Goal: Contribute content: Contribute content

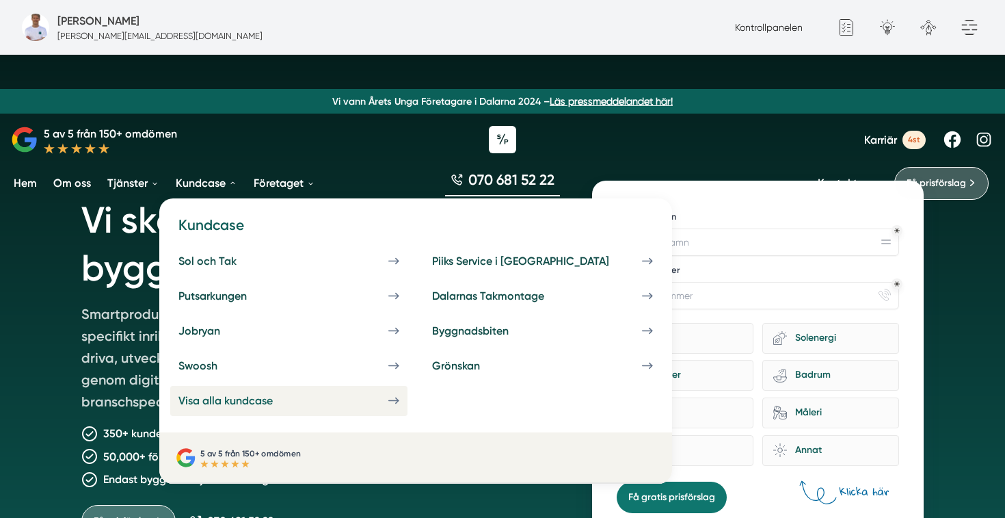
click at [241, 394] on link "Visa alla kundcase" at bounding box center [288, 400] width 237 height 29
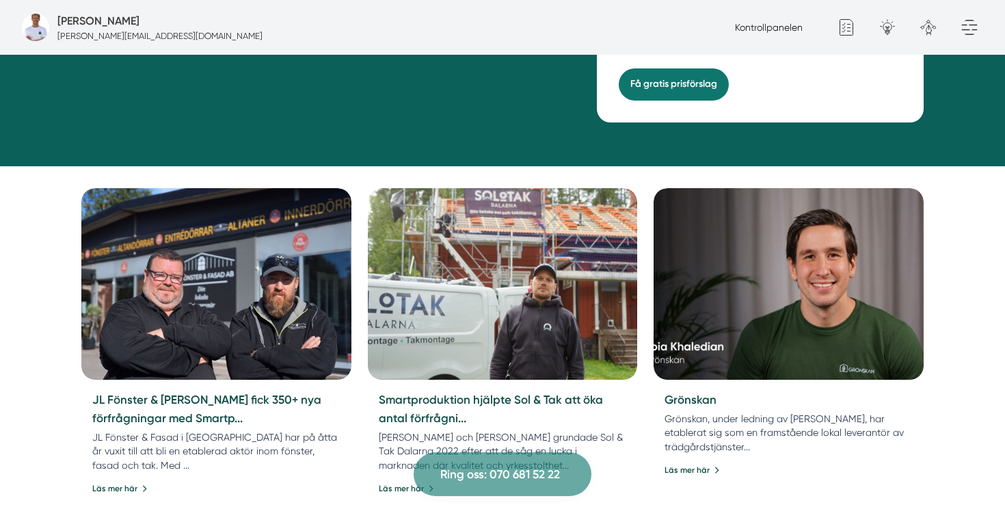
scroll to position [547, 0]
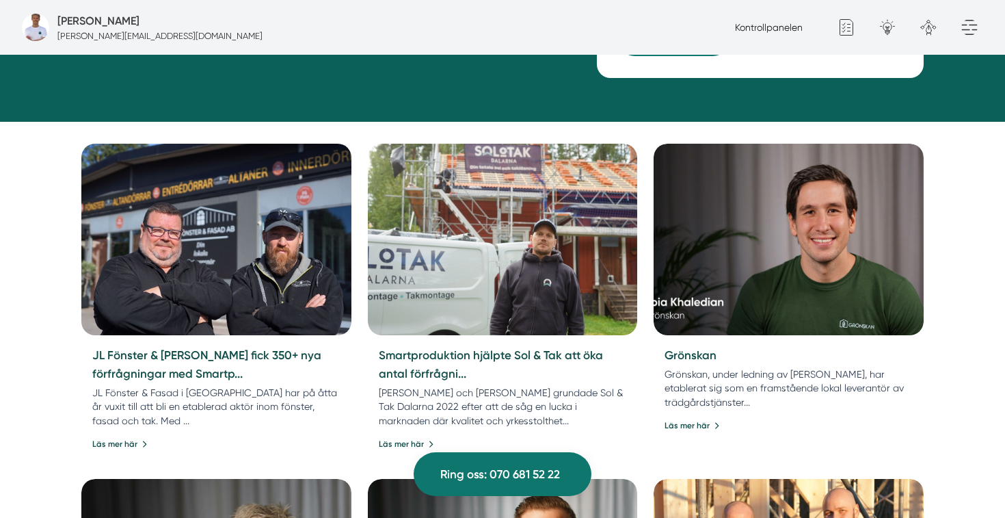
click at [287, 261] on img at bounding box center [216, 239] width 283 height 201
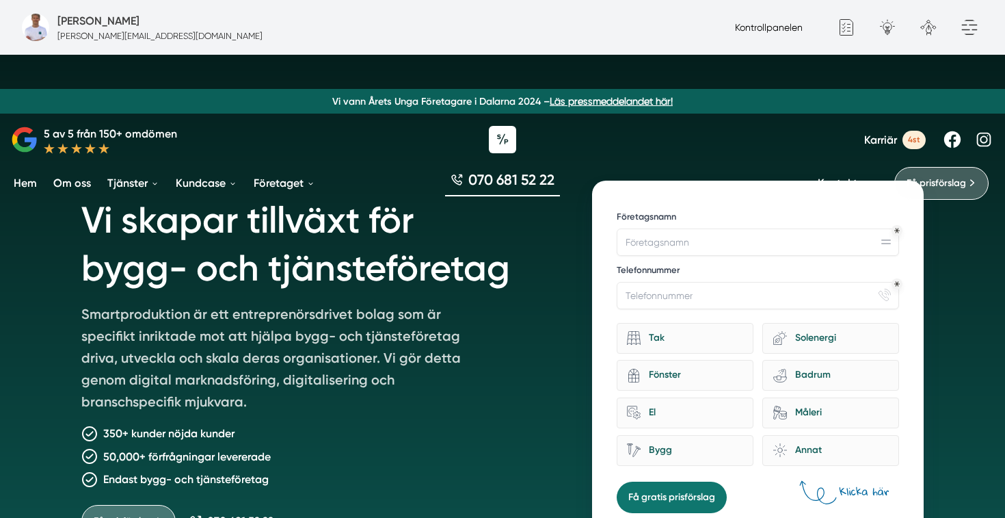
click at [770, 28] on link "Kontrollpanelen" at bounding box center [769, 27] width 68 height 11
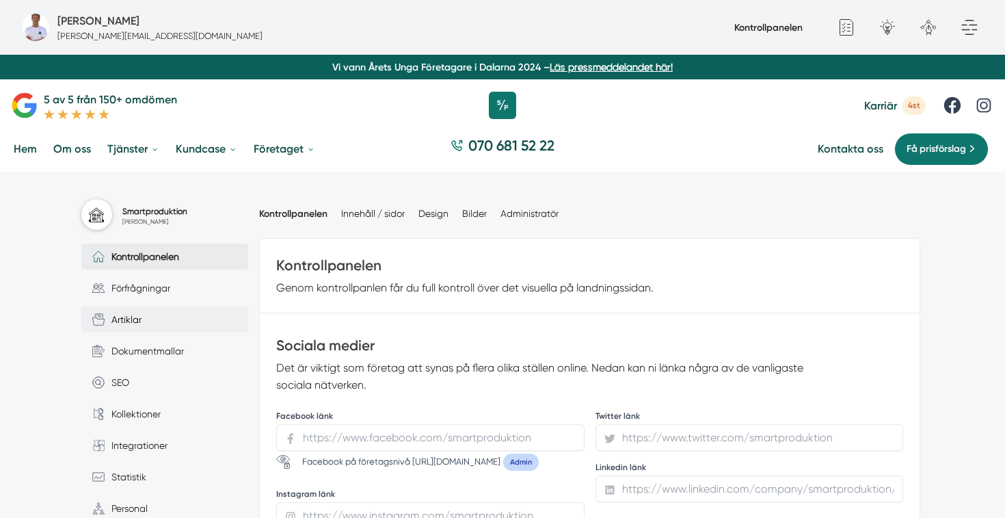
click at [154, 315] on link "Artiklar" at bounding box center [164, 319] width 167 height 26
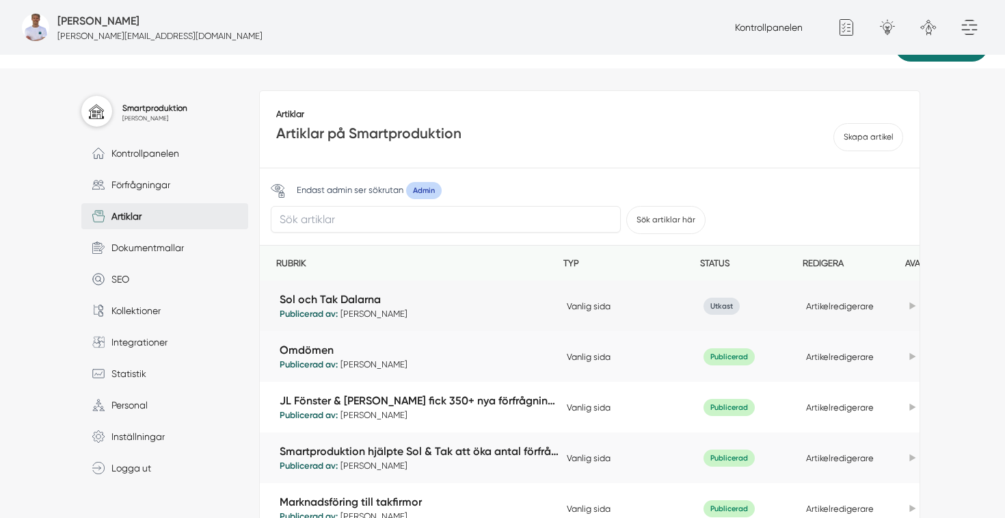
scroll to position [104, 0]
click at [910, 408] on icon at bounding box center [913, 407] width 6 height 8
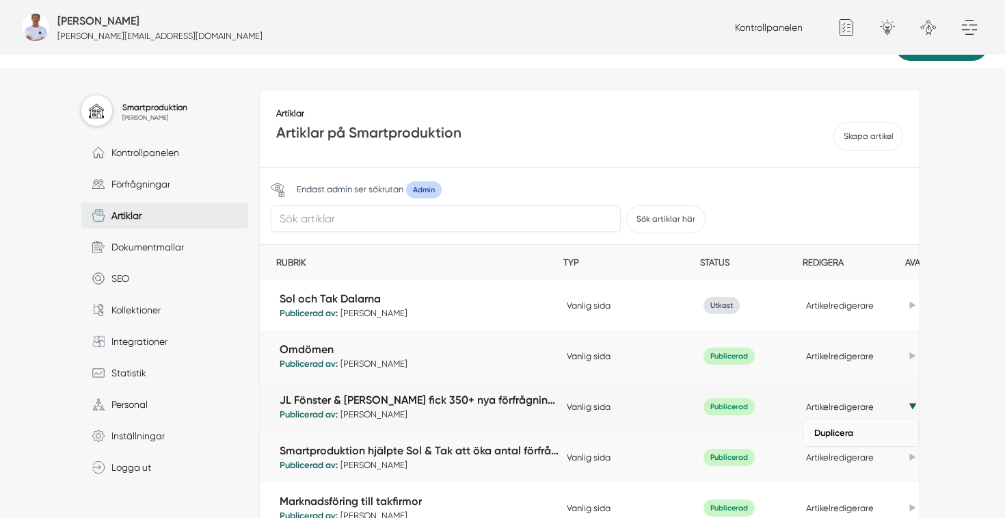
click at [876, 433] on link "Duplicera" at bounding box center [861, 432] width 115 height 27
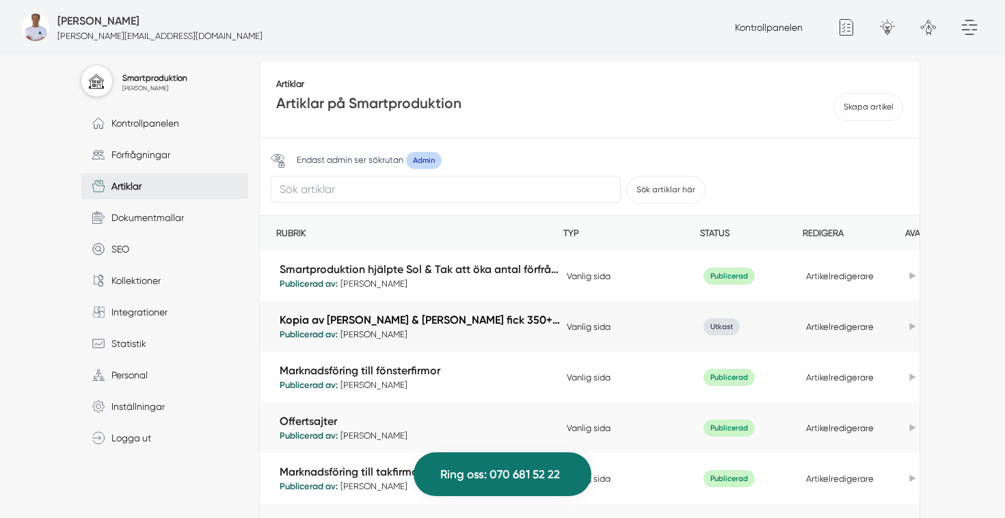
scroll to position [21, 0]
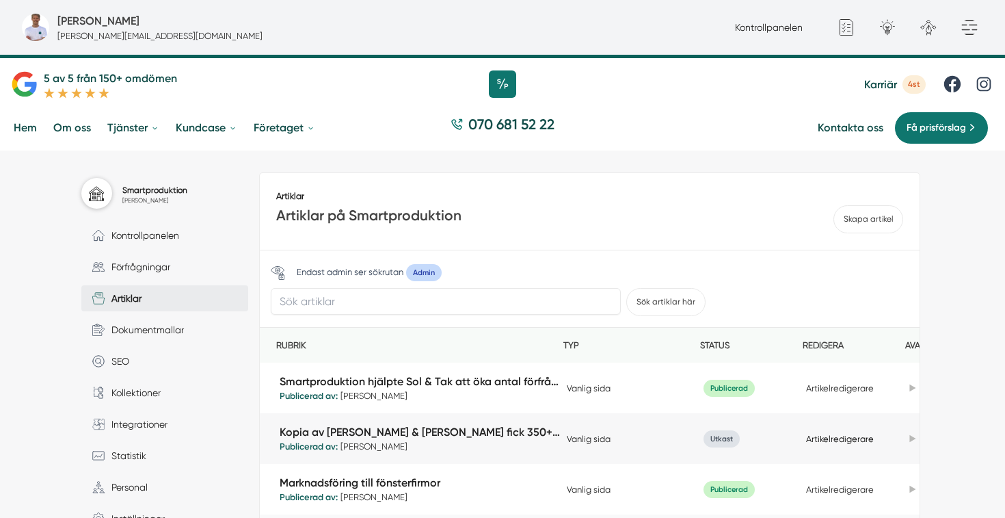
click at [838, 438] on link "Artikelredigerare" at bounding box center [840, 439] width 68 height 10
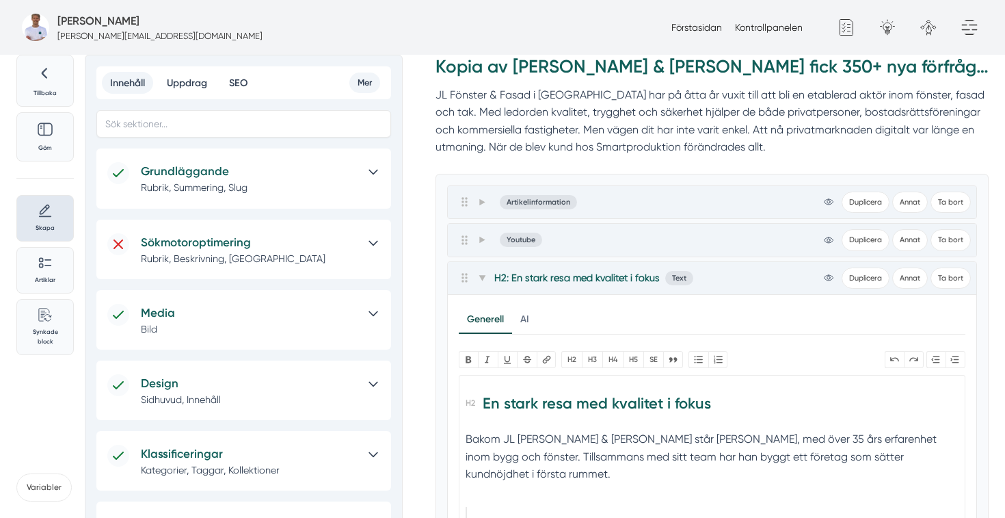
scroll to position [54, 0]
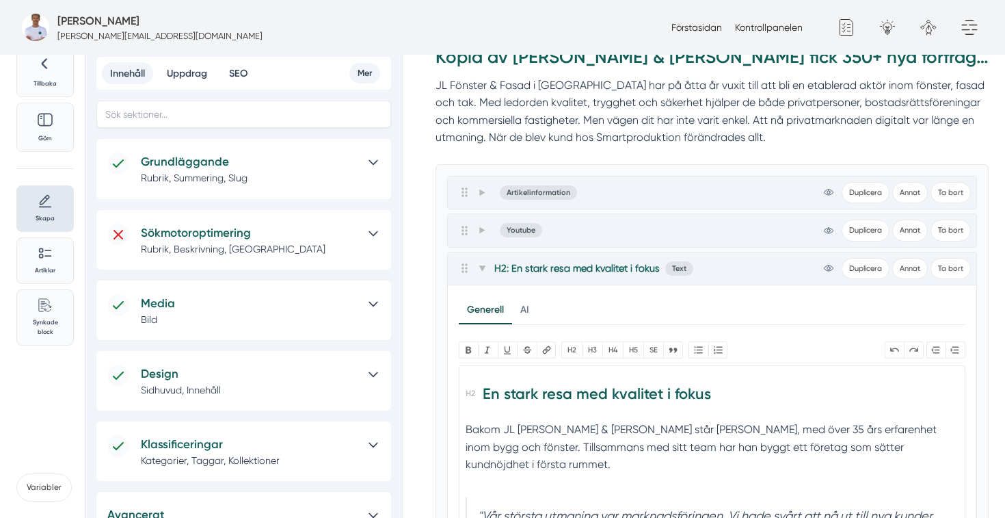
click at [323, 166] on h5 "Grundläggande" at bounding box center [249, 162] width 217 height 18
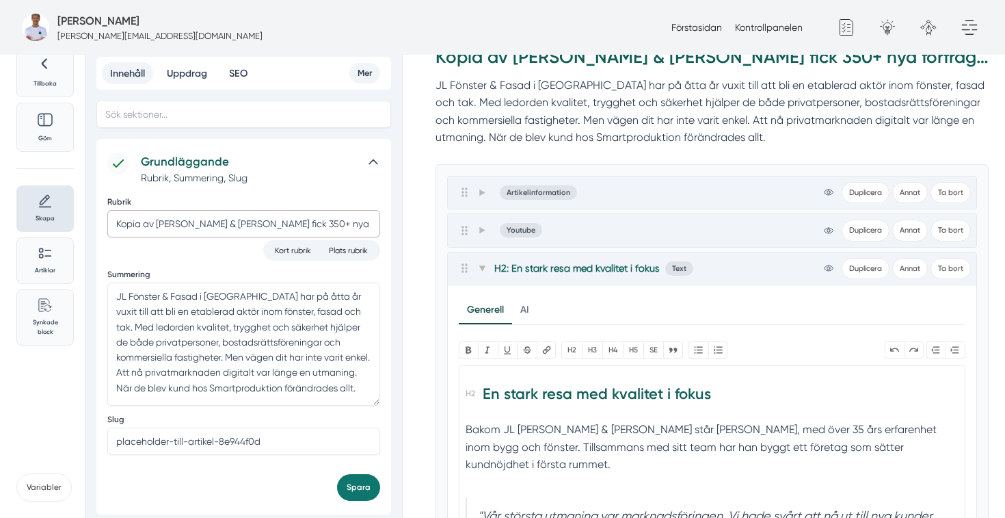
click at [207, 216] on input "Kopia av JL Fönster & Fasad fick 350+ nya förfrågningar med Smartproduktion" at bounding box center [243, 223] width 273 height 27
paste input "Jobryan Bygg växte till 30+ miljoner och 95 % egna leads"
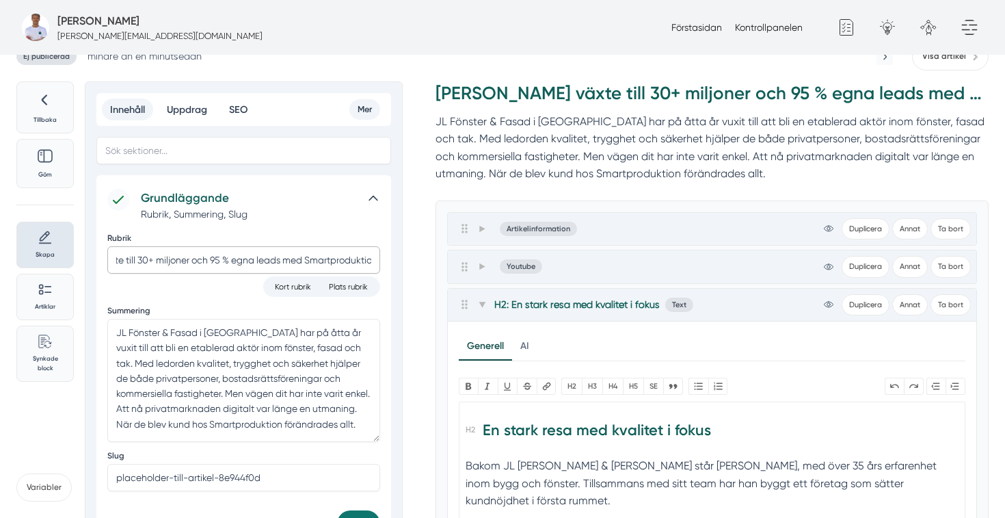
scroll to position [9, 0]
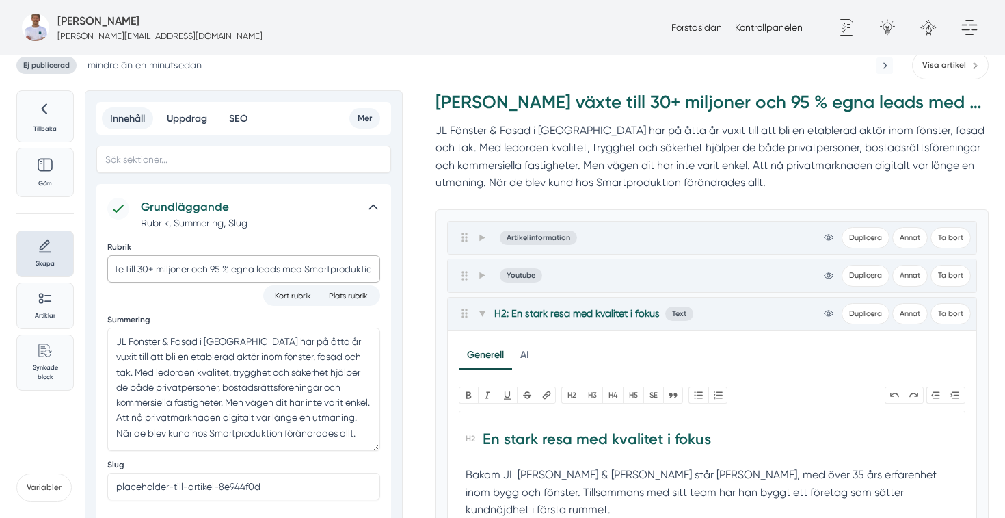
type input "[PERSON_NAME] växte till 30+ miljoner och 95 % egna leads med Smartproduktion"
click at [255, 354] on textarea "JL Fönster & Fasad i Oxelösund har på åtta år vuxit till att bli en etablerad a…" at bounding box center [243, 389] width 273 height 123
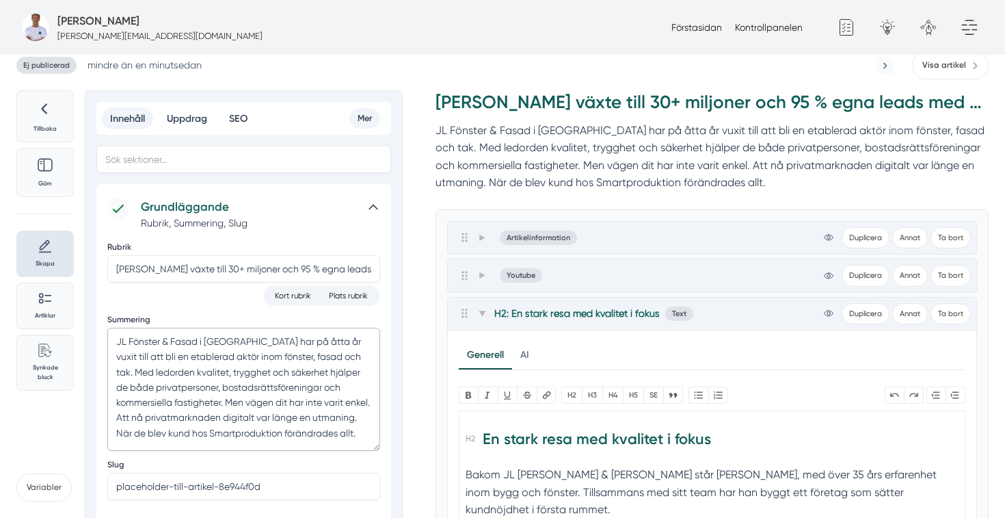
paste textarea "obryan Bygg i Stockholm har på tio år etablerat sig som en av de mer erfarna ak…"
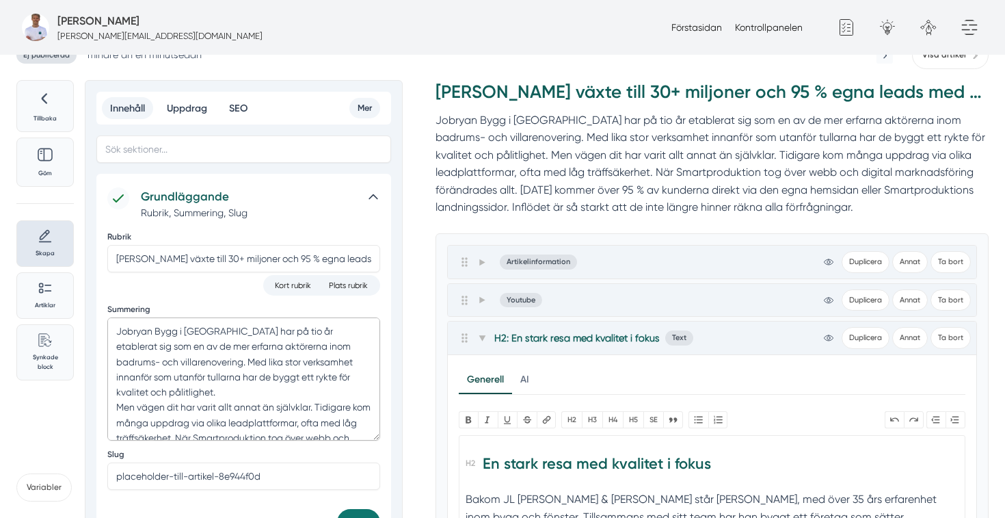
scroll to position [18, 0]
drag, startPoint x: 319, startPoint y: 406, endPoint x: 159, endPoint y: 401, distance: 159.4
click at [159, 401] on textarea "Jobryan Bygg i [GEOGRAPHIC_DATA] har på tio år etablerat sig som en av de mer e…" at bounding box center [243, 379] width 273 height 123
click at [144, 412] on textarea "Jobryan Bygg i [GEOGRAPHIC_DATA] har på tio år etablerat sig som en av de mer e…" at bounding box center [243, 379] width 273 height 123
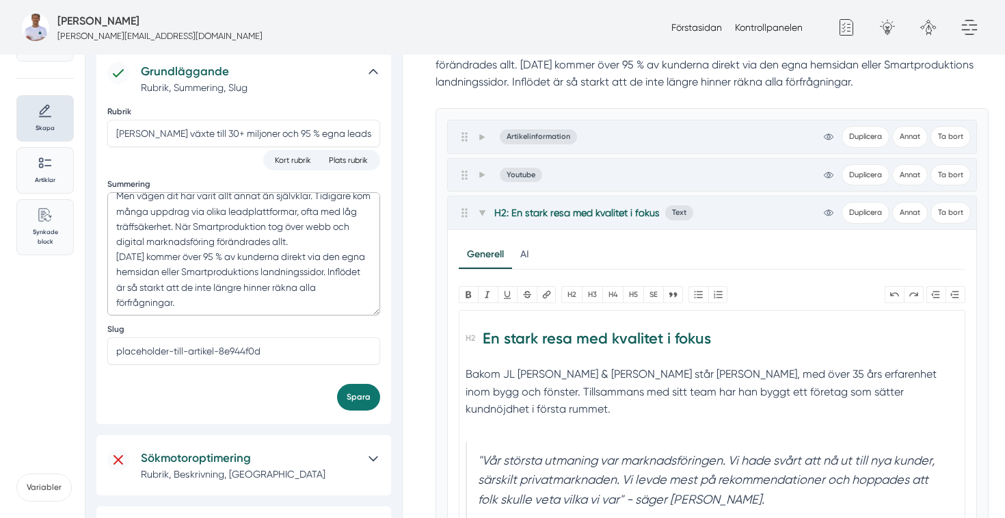
scroll to position [153, 0]
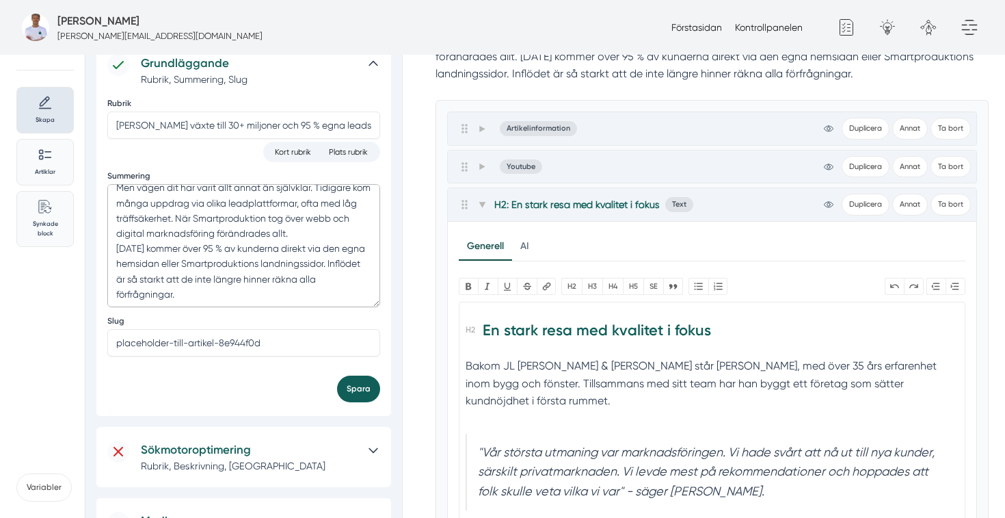
type textarea "Jobryan Bygg i [GEOGRAPHIC_DATA] har på tio år etablerat sig som en av de mer e…"
click at [365, 395] on button "Spara" at bounding box center [358, 388] width 43 height 27
click at [617, 334] on h2 "En stark resa med kvalitet i fokus" at bounding box center [712, 334] width 492 height 38
click at [702, 333] on h2 "En stark resa med kvalitet i fokus" at bounding box center [712, 334] width 492 height 38
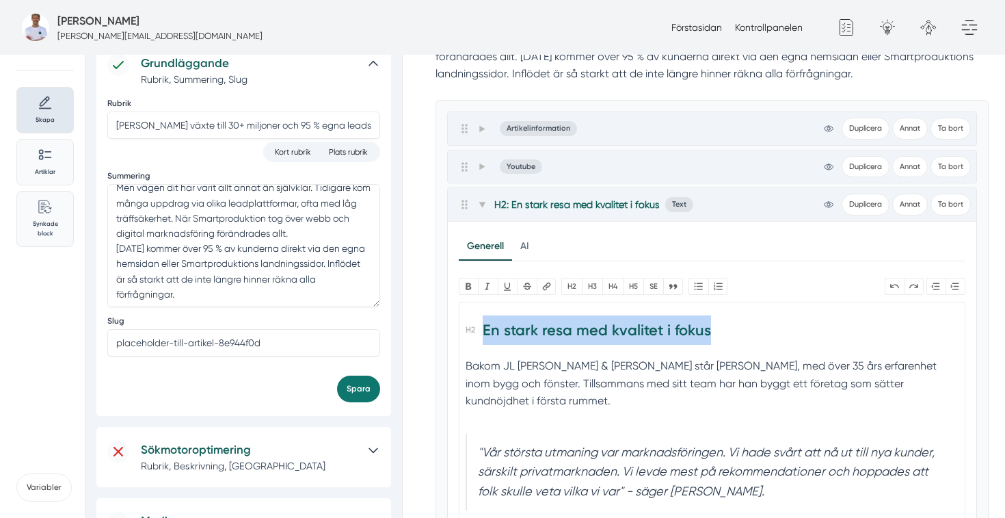
drag, startPoint x: 708, startPoint y: 330, endPoint x: 484, endPoint y: 327, distance: 224.3
click at [484, 327] on h2 "En stark resa med kvalitet i fokus" at bounding box center [712, 334] width 492 height 38
paste trix-editor "<h2>Från vilda västern till full kontroll</h2><div>Bakom JL Fönster &amp; Fasad…"
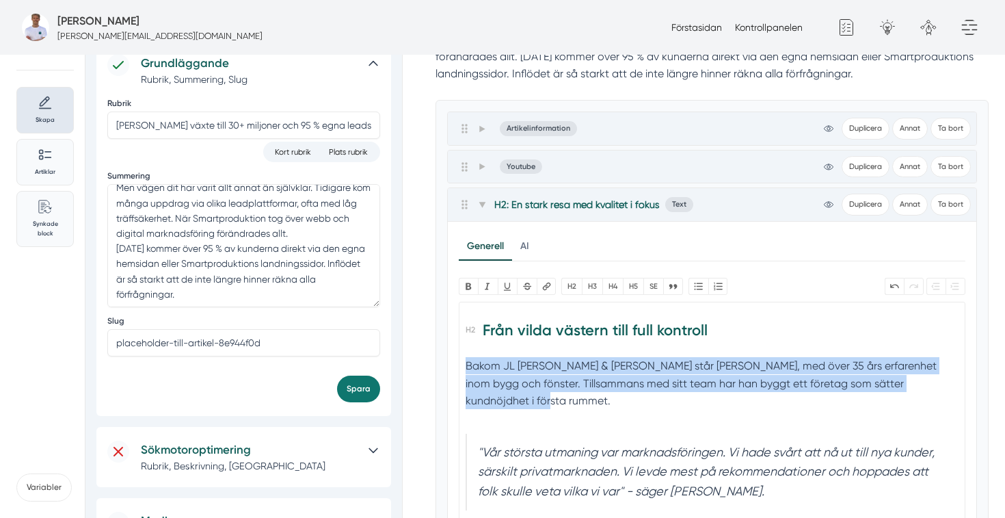
drag, startPoint x: 522, startPoint y: 399, endPoint x: 450, endPoint y: 370, distance: 77.3
click at [450, 370] on div "Generell AI Nytt innehåll Förbättra innehållet Bold Italic U Strikethrough Länk…" at bounding box center [712, 415] width 529 height 387
paste trix-editor "<h2>Från vilda västern till full kontroll</h2><div>Bakom Jobryan Bygg står ett …"
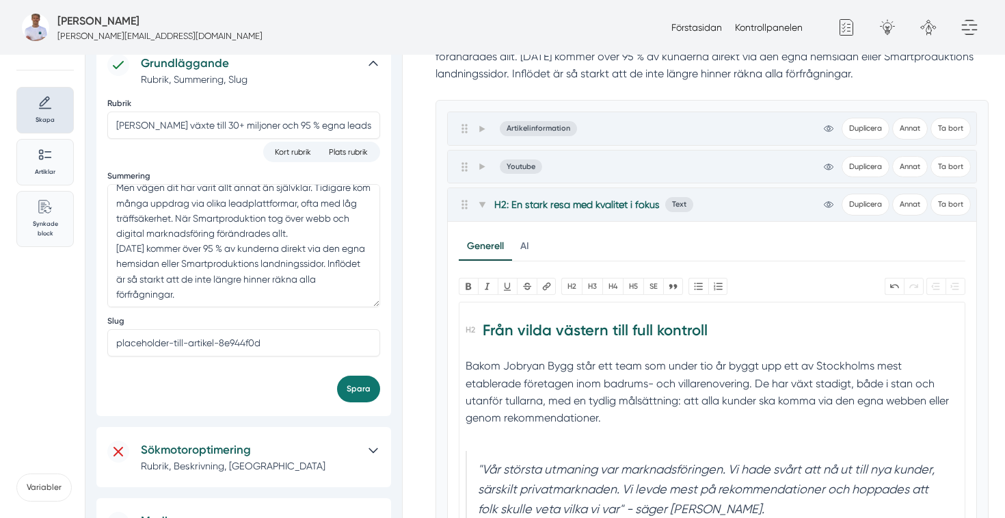
scroll to position [62, 0]
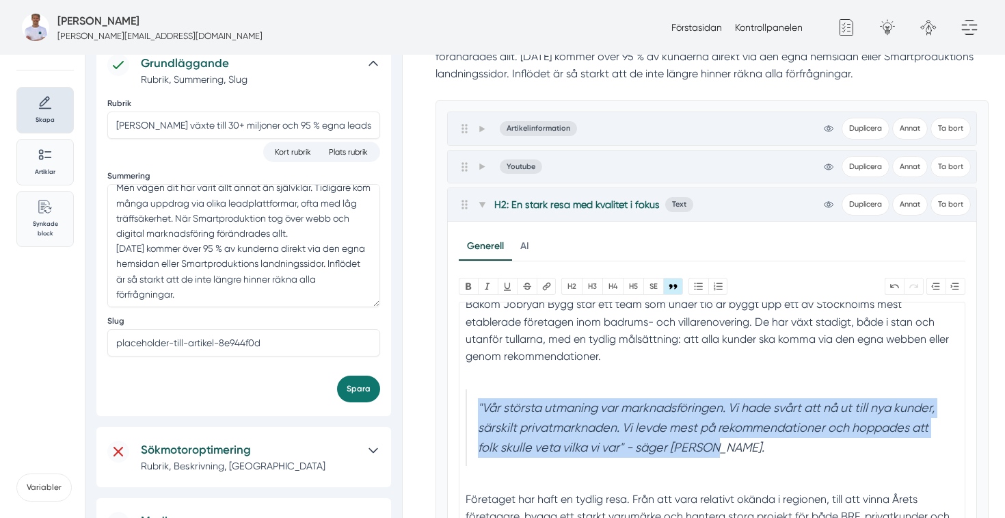
drag, startPoint x: 716, startPoint y: 446, endPoint x: 473, endPoint y: 404, distance: 247.0
click at [473, 404] on blockquote ""Vår största utmaning var marknadsföringen. Vi hade svårt att nå ut till nya ku…" at bounding box center [712, 427] width 492 height 77
paste trix-editor "<h2>Från vilda västern till full kontroll</h2><div>Bakom Jobryan Bygg står ett …"
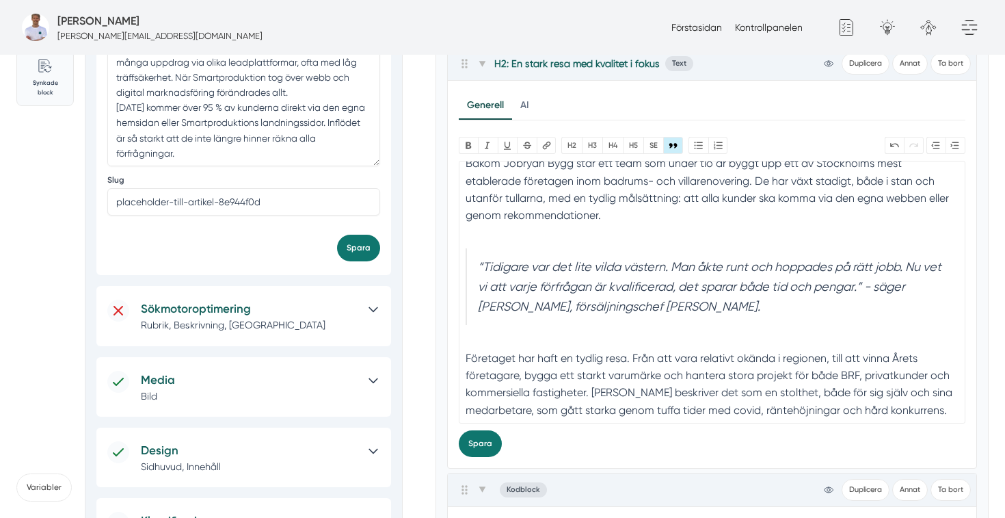
scroll to position [332, 0]
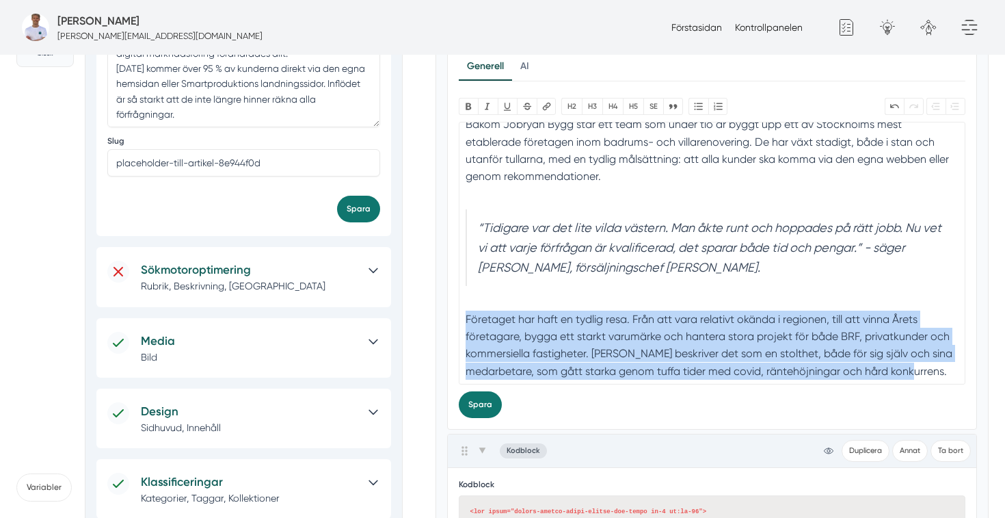
drag, startPoint x: 949, startPoint y: 369, endPoint x: 462, endPoint y: 316, distance: 489.8
click at [462, 316] on trix-editor "Från vilda västern till full kontroll Bakom Jobryan Bygg står ett team som unde…" at bounding box center [712, 253] width 507 height 263
paste trix-editor "<h2>Från vilda västern till full kontroll</h2><div>Bakom Jobryan Bygg står ett …"
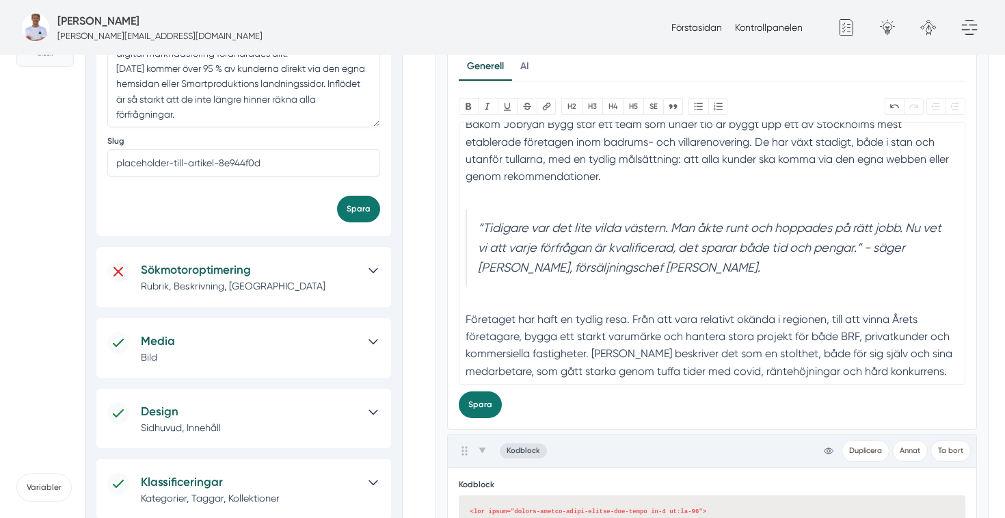
scroll to position [55, 0]
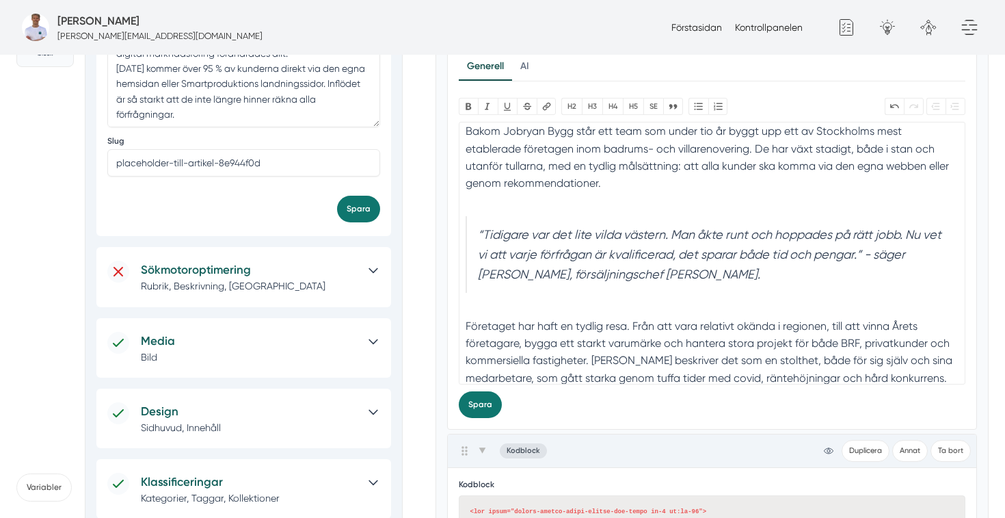
type trix-editor "<h2>Från vilda västern till full kontroll</h2><div>Bakom Jobryan Bygg står ett …"
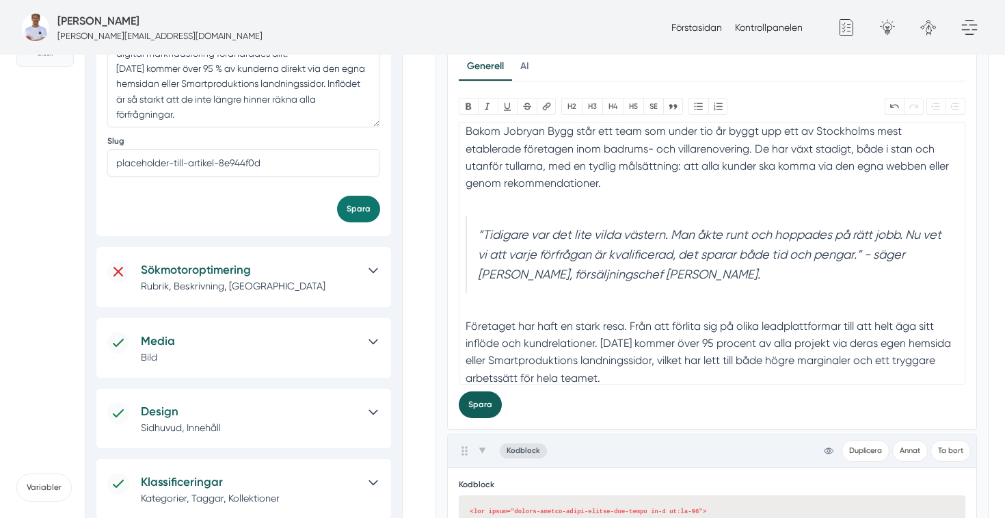
click at [480, 407] on button "Spara" at bounding box center [480, 404] width 43 height 27
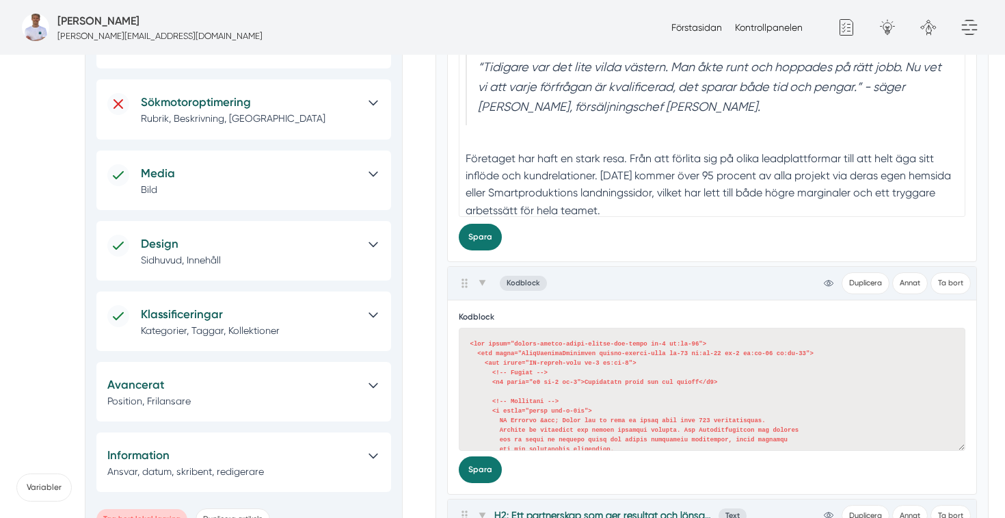
scroll to position [42, 0]
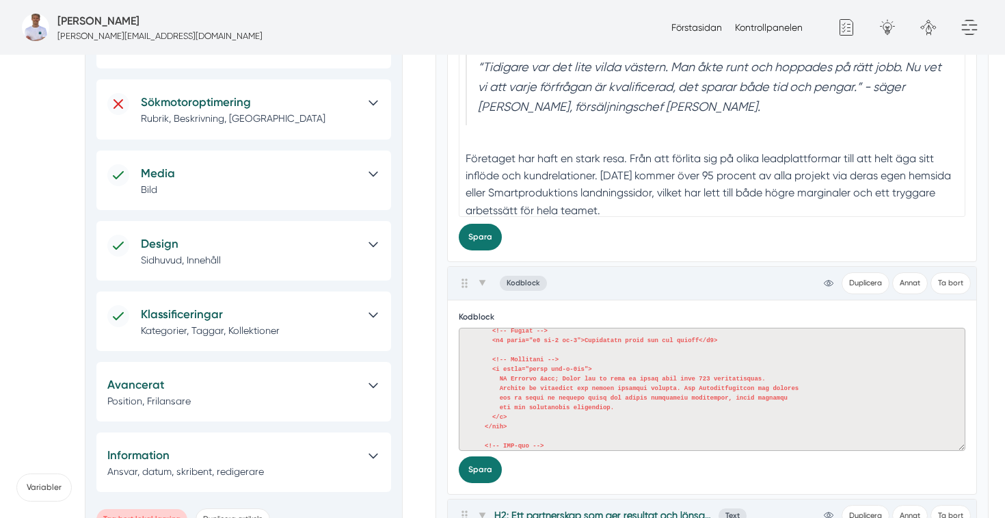
drag, startPoint x: 619, startPoint y: 408, endPoint x: 499, endPoint y: 380, distance: 123.7
click at [499, 380] on textarea at bounding box center [712, 389] width 507 height 123
paste textarea "obryan Bygg har på några år gått från att omsätta cirka 7 miljoner till över 30…"
click at [503, 376] on textarea at bounding box center [712, 389] width 507 height 123
click at [501, 375] on textarea at bounding box center [712, 389] width 507 height 123
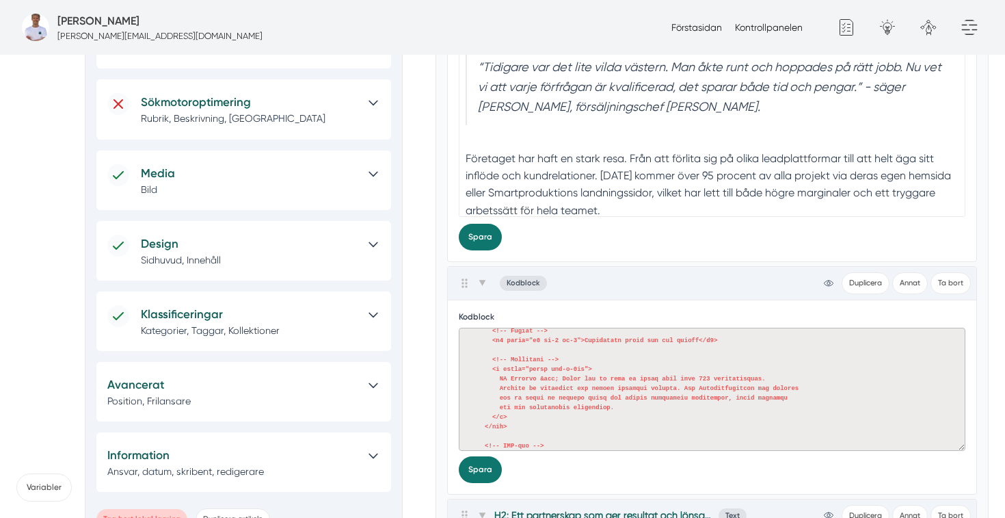
paste textarea "obryan Bygg har på några år gått från att omsätta cirka 7 miljoner till över 30…"
drag, startPoint x: 622, startPoint y: 408, endPoint x: 498, endPoint y: 377, distance: 128.0
click at [498, 377] on textarea at bounding box center [712, 389] width 507 height 123
paste textarea "Jobryan Bygg har på några år gått från att omsätta cirka 7 miljoner till över 3…"
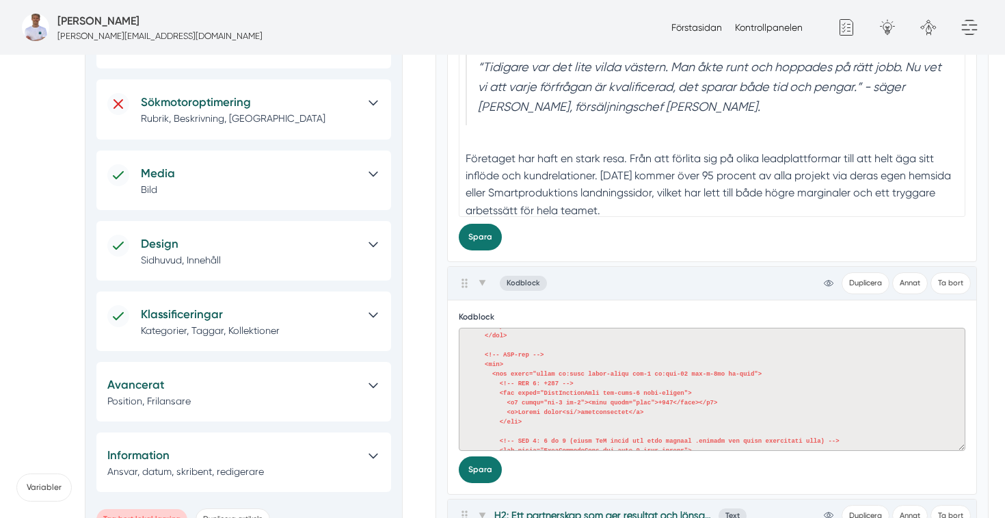
scroll to position [137, 0]
drag, startPoint x: 562, startPoint y: 407, endPoint x: 543, endPoint y: 406, distance: 19.2
click at [543, 406] on textarea at bounding box center [712, 389] width 507 height 123
click at [529, 402] on textarea at bounding box center [712, 389] width 507 height 123
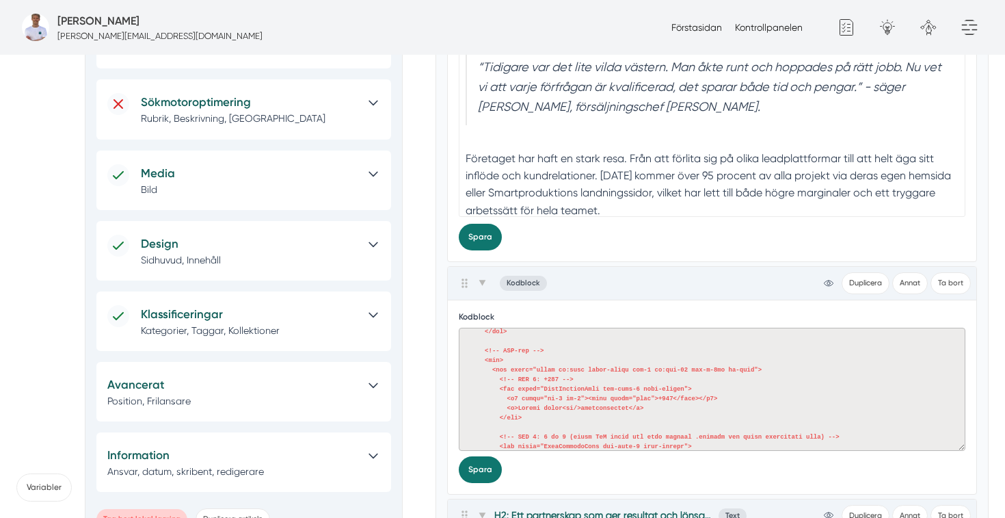
drag, startPoint x: 541, startPoint y: 405, endPoint x: 520, endPoint y: 406, distance: 21.2
click at [520, 406] on textarea at bounding box center [712, 389] width 507 height 123
drag, startPoint x: 570, startPoint y: 409, endPoint x: 551, endPoint y: 409, distance: 19.1
click at [551, 409] on textarea at bounding box center [712, 389] width 507 height 123
drag, startPoint x: 623, startPoint y: 408, endPoint x: 575, endPoint y: 406, distance: 47.9
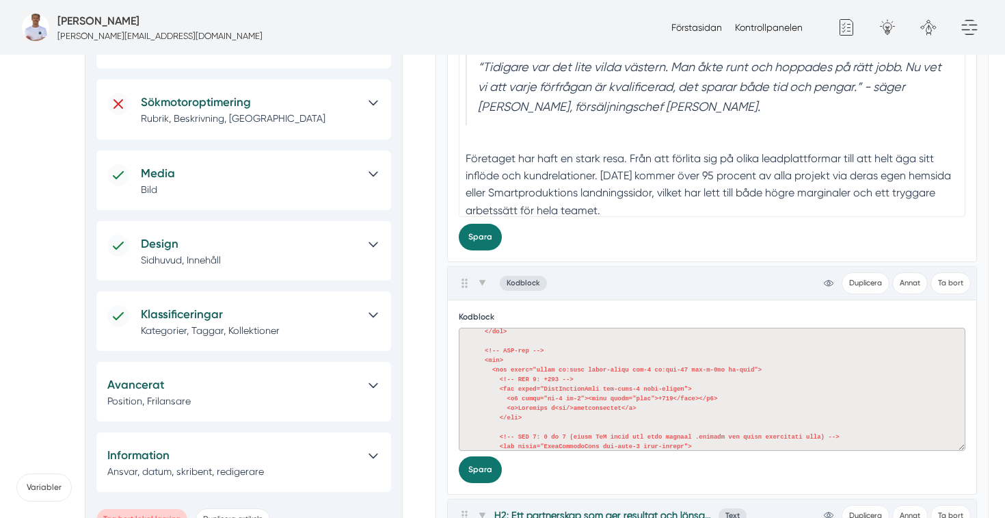
click at [575, 406] on textarea at bounding box center [712, 389] width 507 height 123
drag, startPoint x: 560, startPoint y: 380, endPoint x: 547, endPoint y: 380, distance: 13.0
click at [547, 380] on textarea at bounding box center [712, 389] width 507 height 123
paste textarea "+380 %"
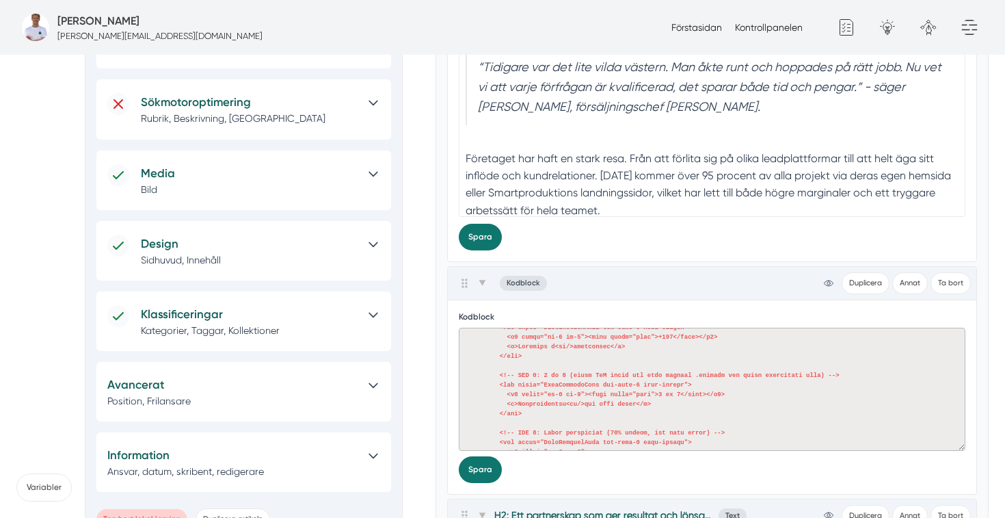
scroll to position [200, 0]
drag, startPoint x: 567, startPoint y: 401, endPoint x: 519, endPoint y: 402, distance: 47.9
click at [519, 402] on textarea at bounding box center [712, 389] width 507 height 123
paste textarea "Av kunderna kommer via egna kanale"
drag, startPoint x: 589, startPoint y: 402, endPoint x: 647, endPoint y: 402, distance: 58.1
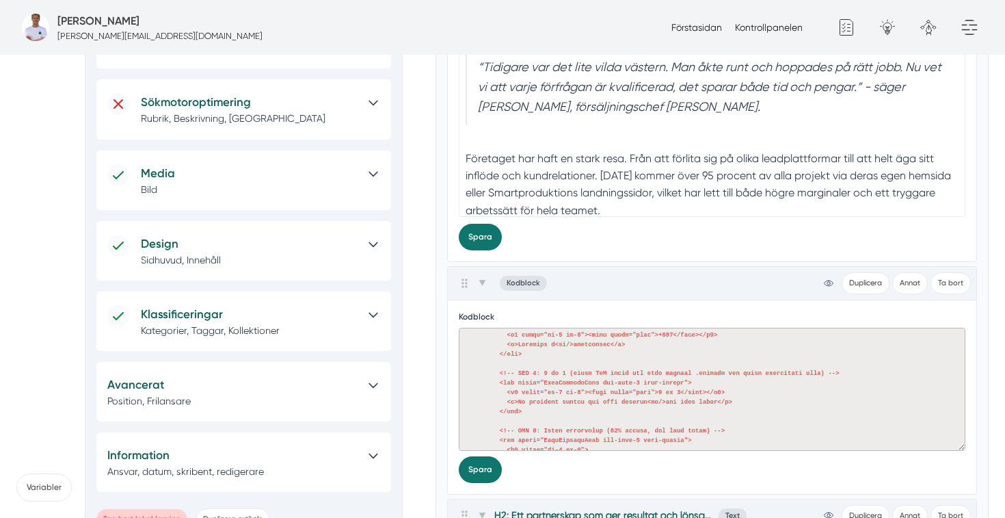
click at [647, 402] on textarea at bounding box center [712, 389] width 507 height 123
drag, startPoint x: 658, startPoint y: 401, endPoint x: 609, endPoint y: 402, distance: 49.2
click at [609, 402] on textarea at bounding box center [712, 389] width 507 height 123
paste textarea "via egna kanale"
drag, startPoint x: 567, startPoint y: 373, endPoint x: 544, endPoint y: 373, distance: 22.6
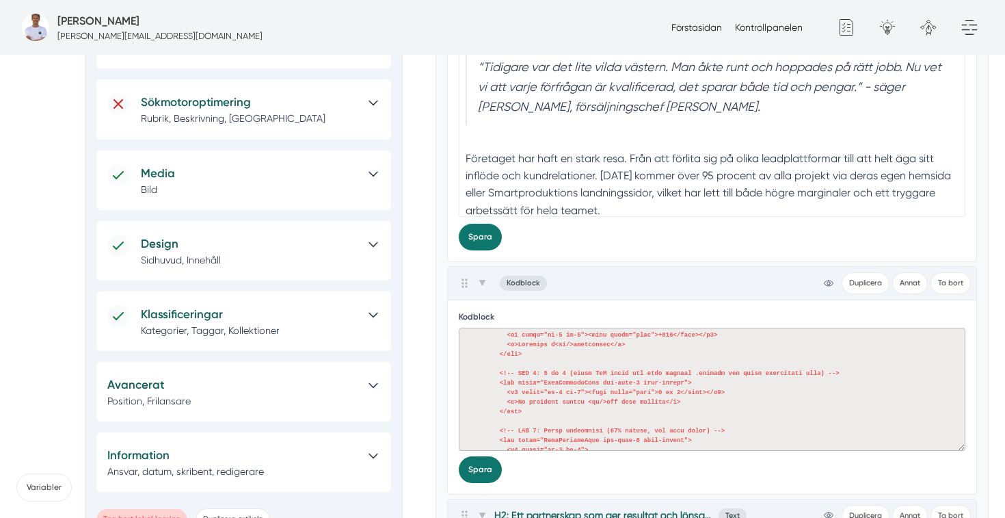
click at [544, 373] on textarea at bounding box center [712, 389] width 507 height 123
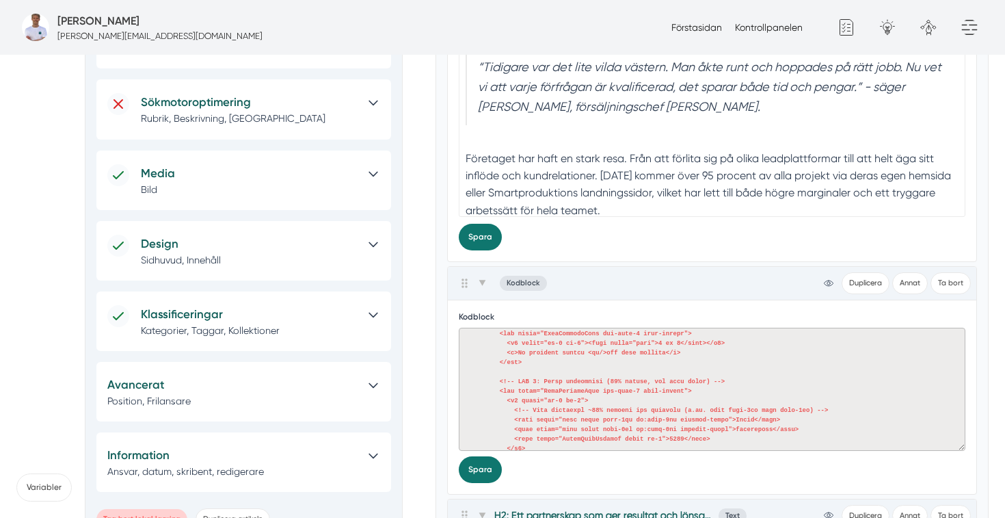
scroll to position [251, 0]
drag, startPoint x: 605, startPoint y: 379, endPoint x: 544, endPoint y: 379, distance: 60.2
click at [544, 379] on textarea at bounding box center [712, 389] width 507 height 123
paste textarea "4x tillväxt"
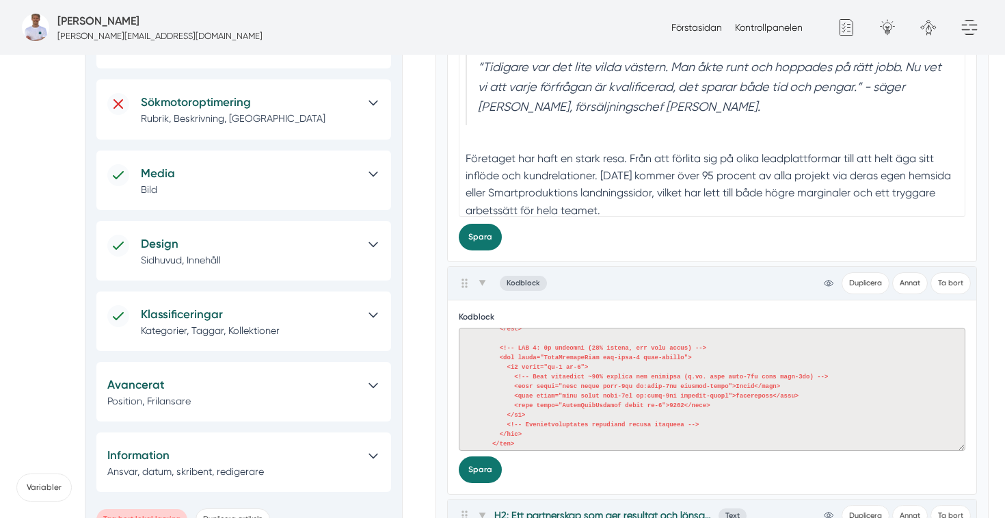
scroll to position [276, 0]
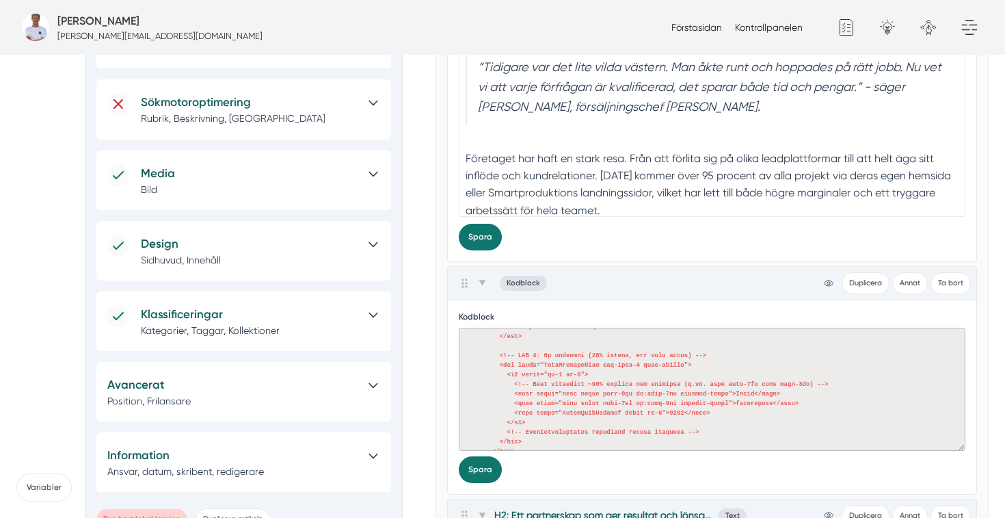
drag, startPoint x: 756, startPoint y: 393, endPoint x: 737, endPoint y: 395, distance: 19.9
click at [737, 395] on textarea at bounding box center [712, 389] width 507 height 123
drag, startPoint x: 771, startPoint y: 401, endPoint x: 737, endPoint y: 403, distance: 34.3
click at [737, 403] on textarea at bounding box center [712, 389] width 507 height 123
click at [477, 466] on button "Spara" at bounding box center [480, 469] width 43 height 27
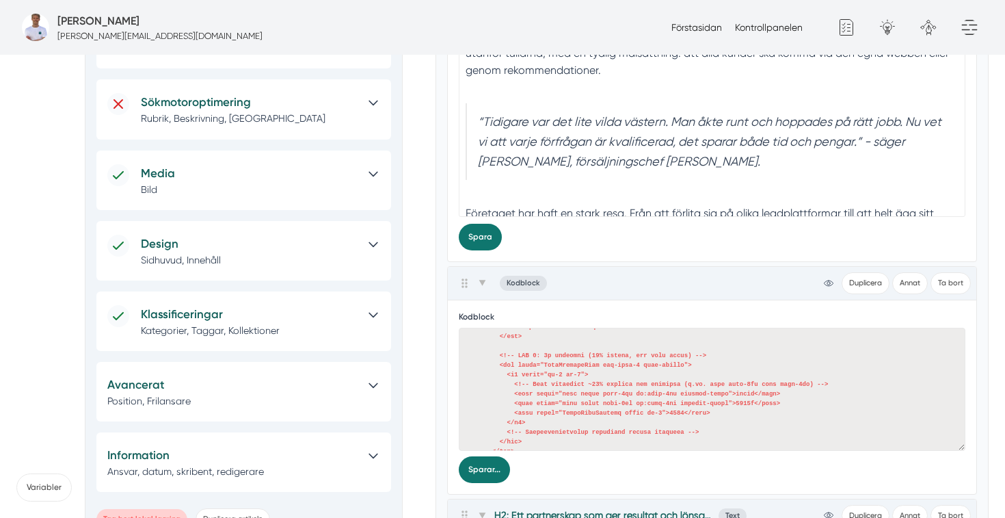
scroll to position [0, 0]
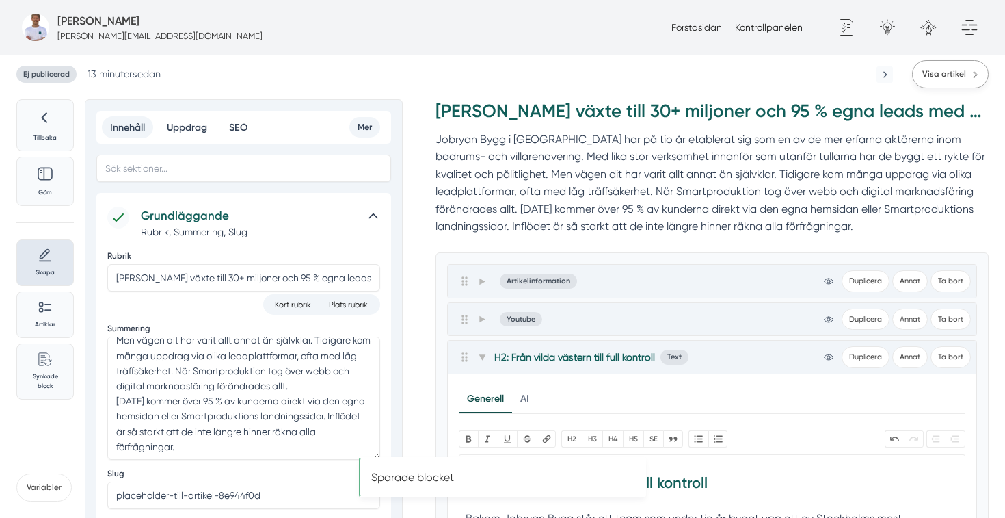
click at [947, 71] on span "Visa artikel" at bounding box center [945, 74] width 44 height 13
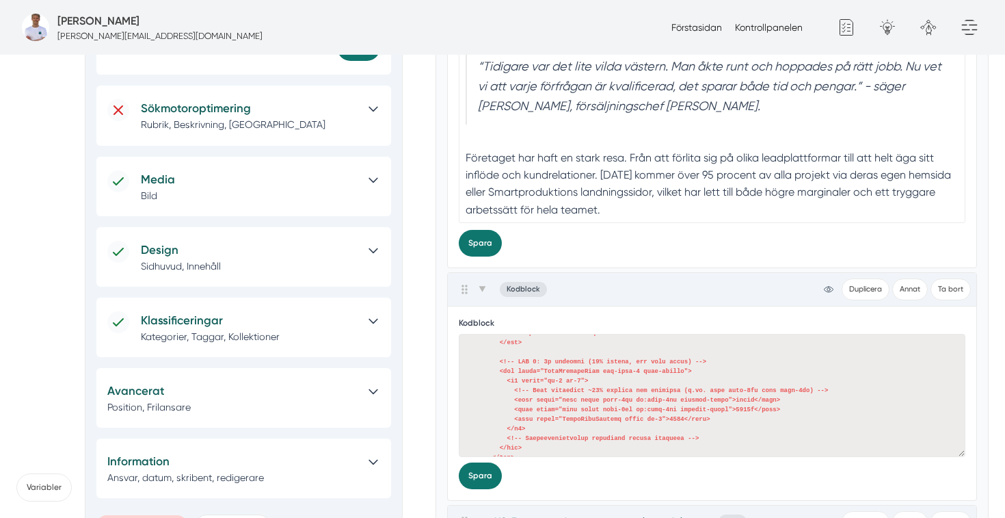
scroll to position [331, 0]
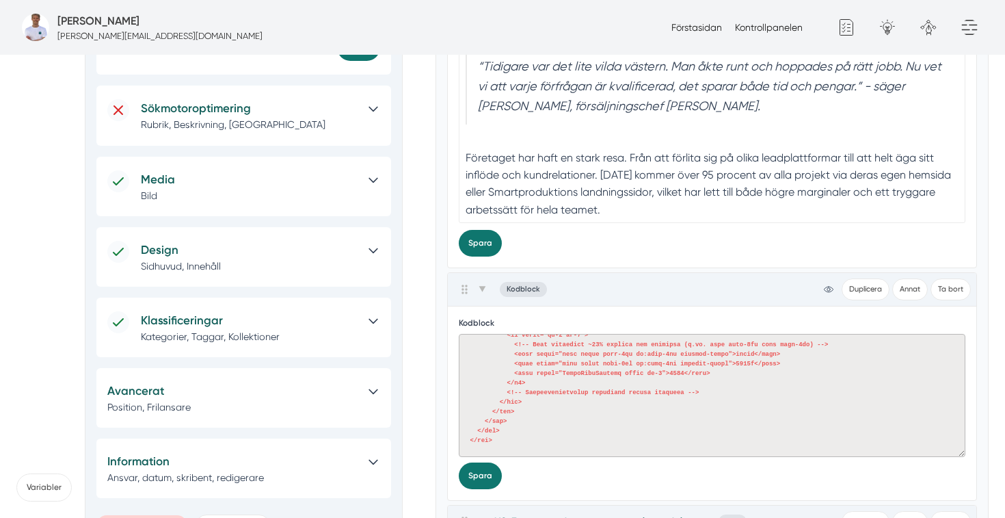
click at [709, 367] on textarea at bounding box center [712, 395] width 507 height 123
paste textarea "Jobryan Bygg har på några år gått från att omsätta cirka 7 miljoner till över 3…"
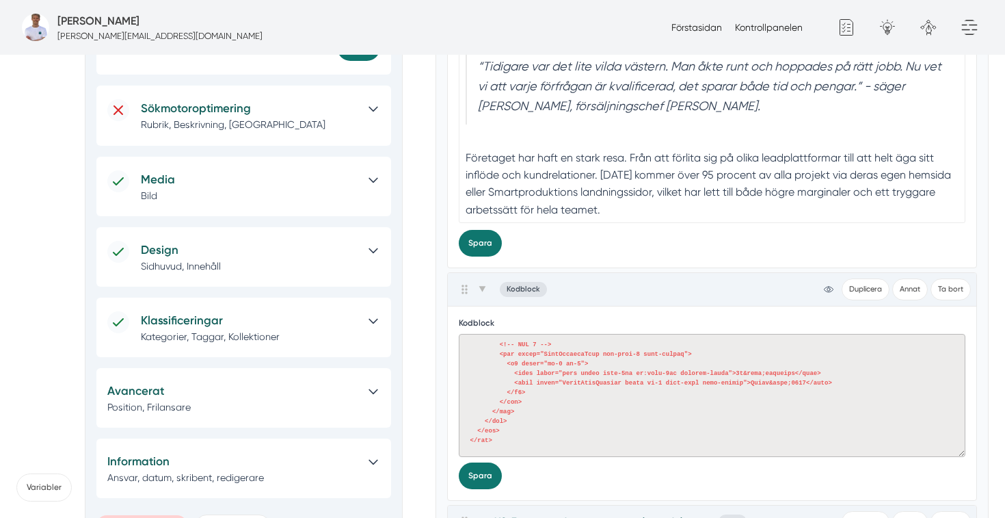
scroll to position [300, 0]
click at [473, 477] on button "Spara" at bounding box center [480, 475] width 43 height 27
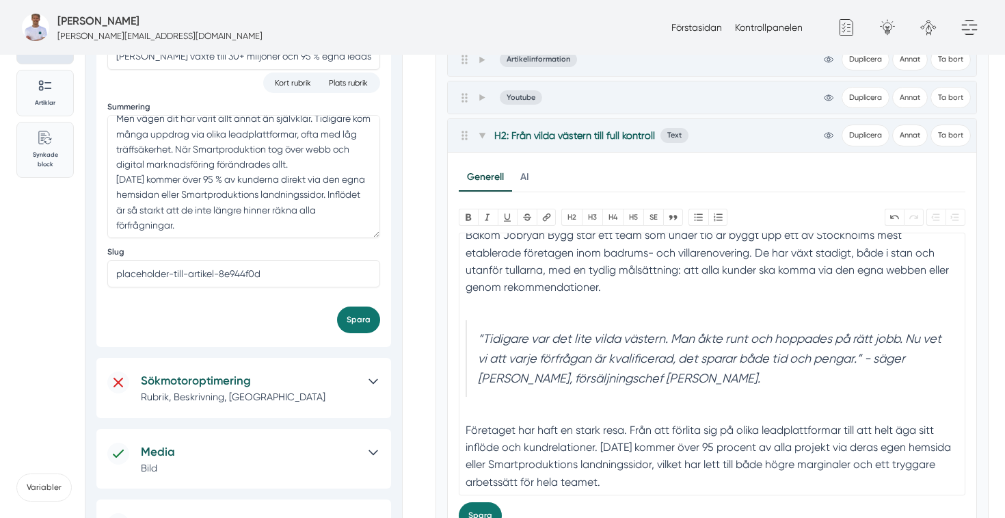
scroll to position [0, 0]
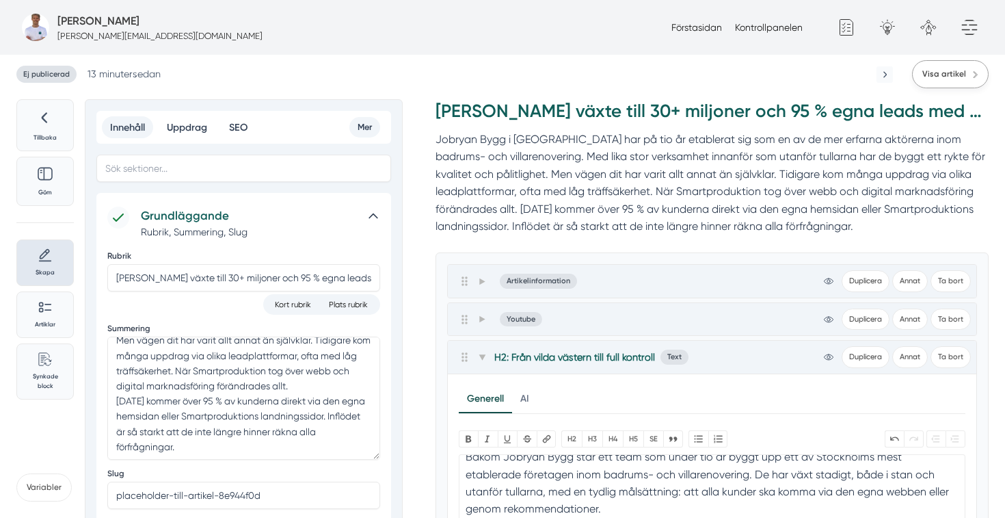
click at [940, 77] on span "Visa artikel" at bounding box center [945, 74] width 44 height 13
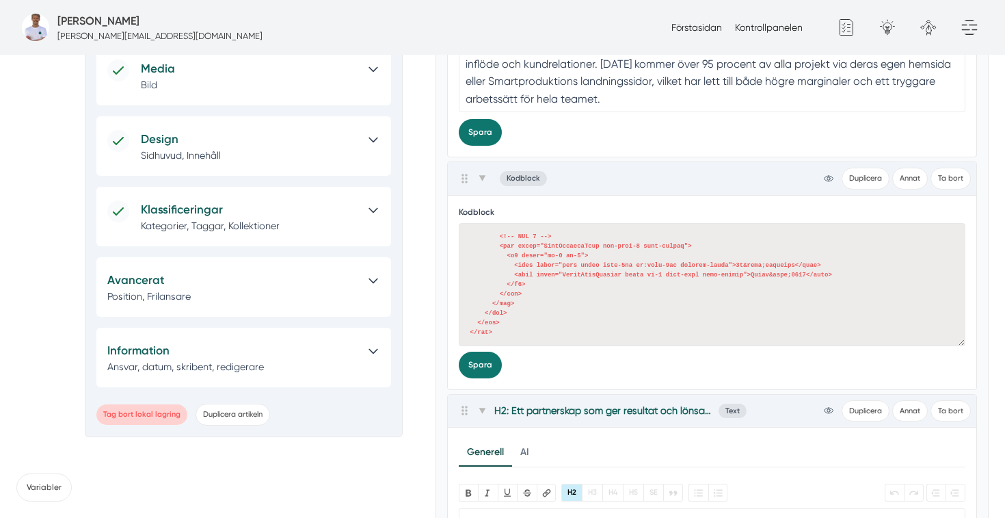
scroll to position [645, 0]
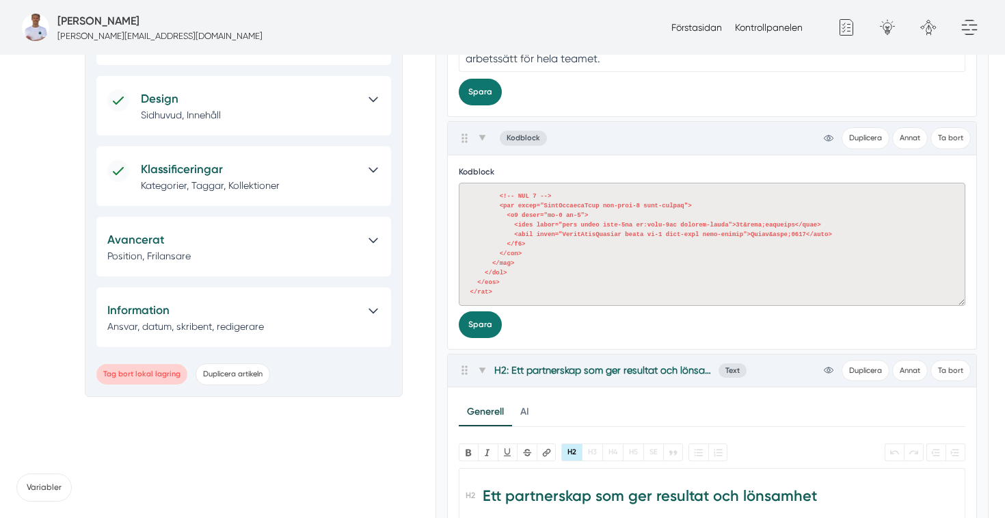
click at [544, 291] on textarea at bounding box center [712, 244] width 507 height 123
paste textarea "Genom samarbetet med Smartproduktion har de byggt en digital motor som leverera…"
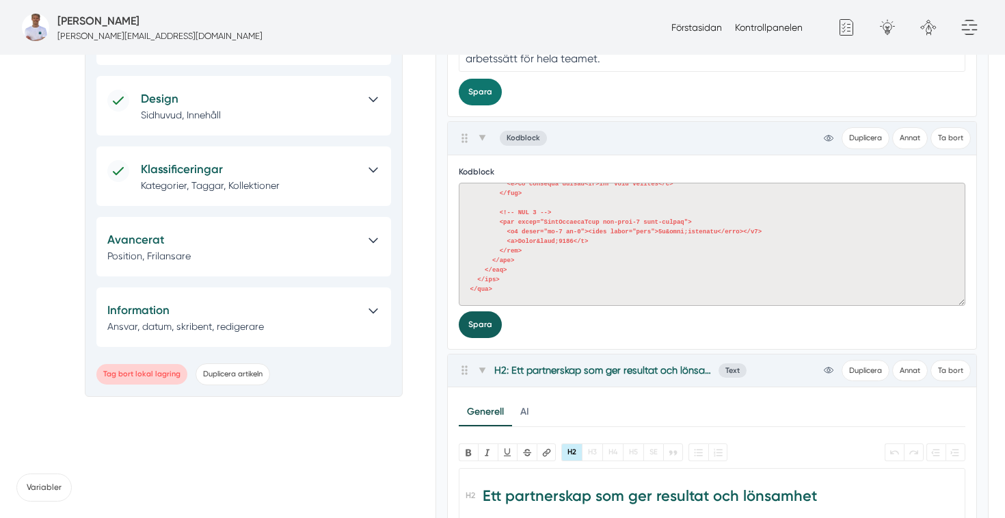
scroll to position [280, 0]
type textarea "<div class="custom-domain-theme-client-max-width pb-6 lg:pb-16"> <div class="Me…"
click at [474, 321] on button "Spara" at bounding box center [480, 324] width 43 height 27
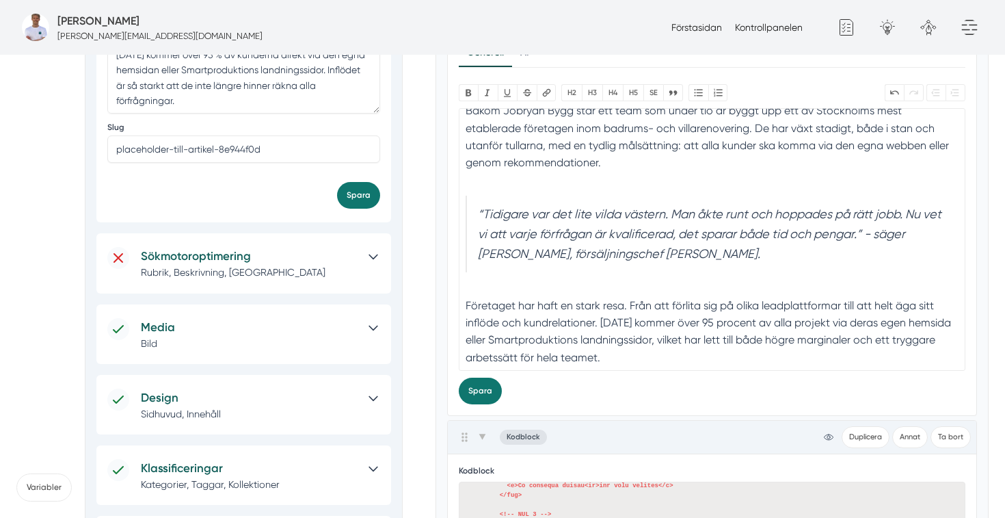
scroll to position [0, 0]
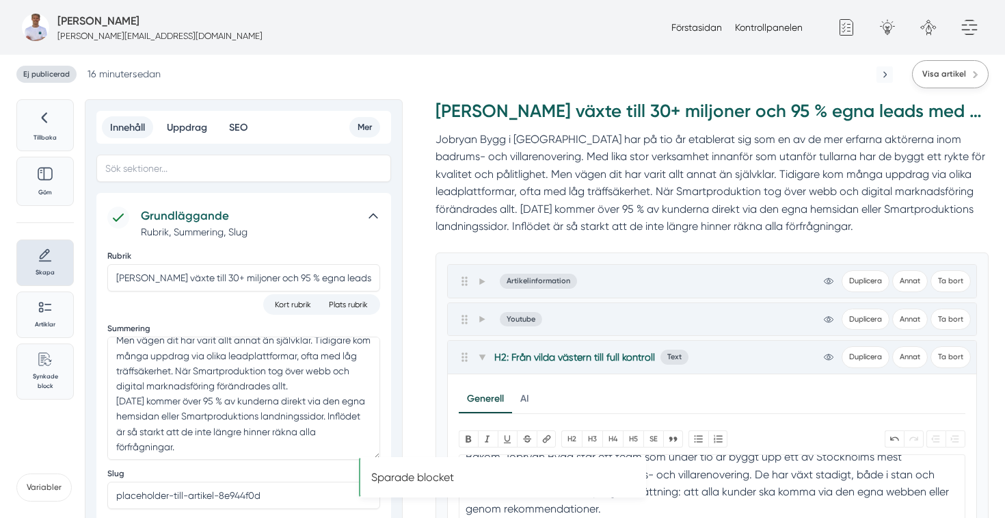
click at [953, 83] on link "Visa artikel" at bounding box center [950, 74] width 77 height 28
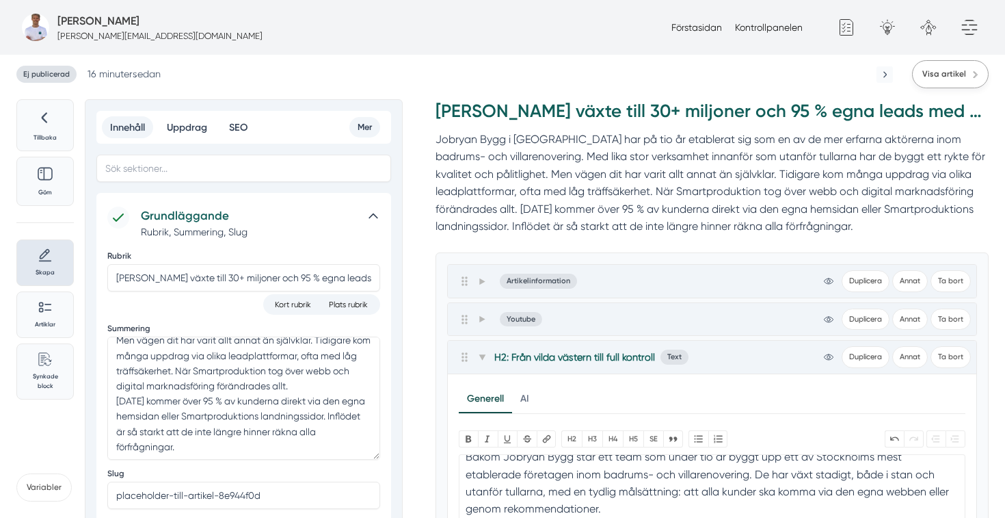
click at [955, 83] on link "Visa artikel" at bounding box center [950, 74] width 77 height 28
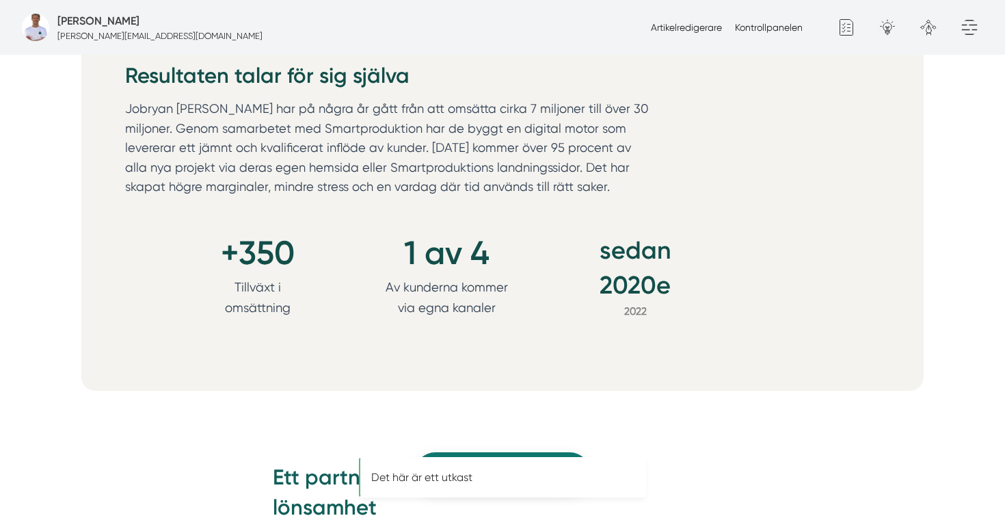
scroll to position [1618, 0]
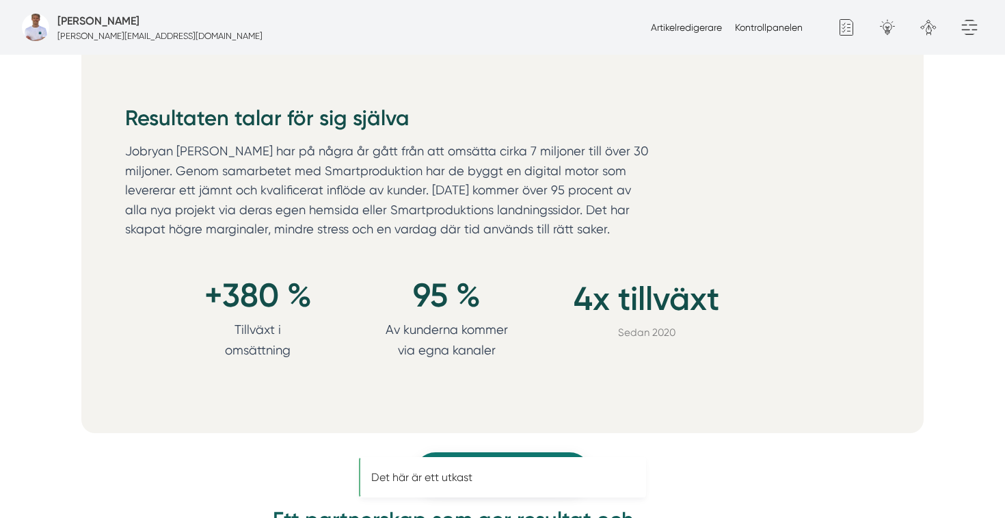
scroll to position [1681, 0]
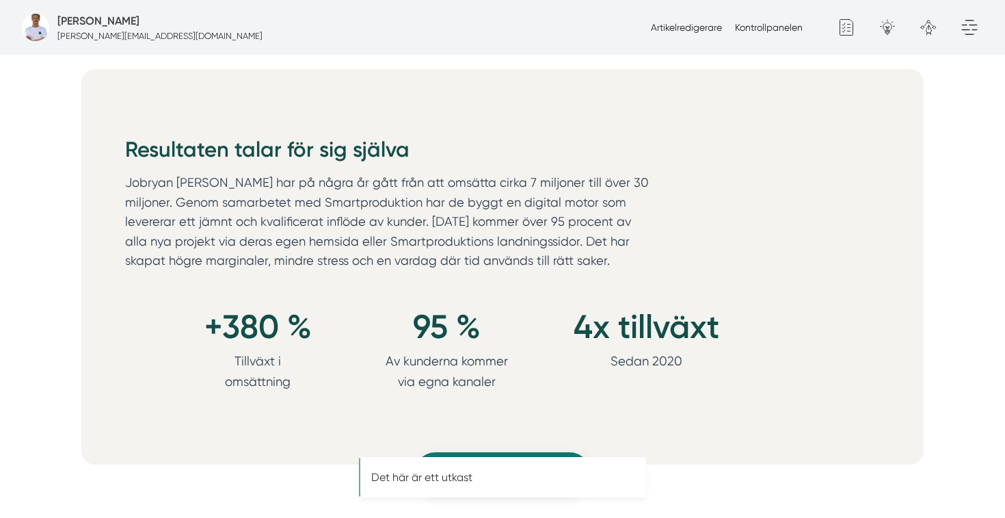
scroll to position [1548, 0]
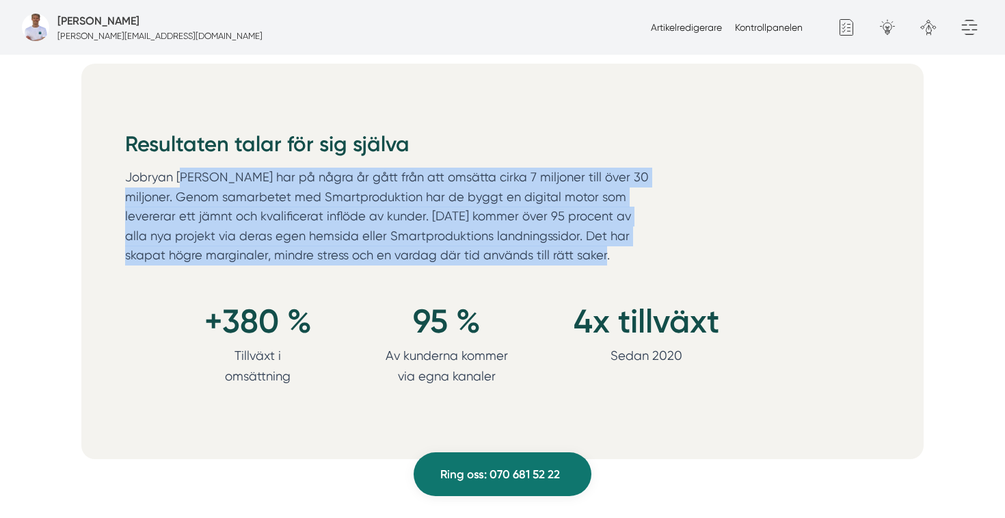
drag, startPoint x: 535, startPoint y: 253, endPoint x: 111, endPoint y: 179, distance: 431.1
click at [111, 179] on div "Resultaten talar för sig själva Jobryan Bygg har på några år gått från att omsä…" at bounding box center [502, 261] width 843 height 395
copy p "Jobryan [PERSON_NAME] har på några år gått från att omsätta cirka 7 miljoner ti…"
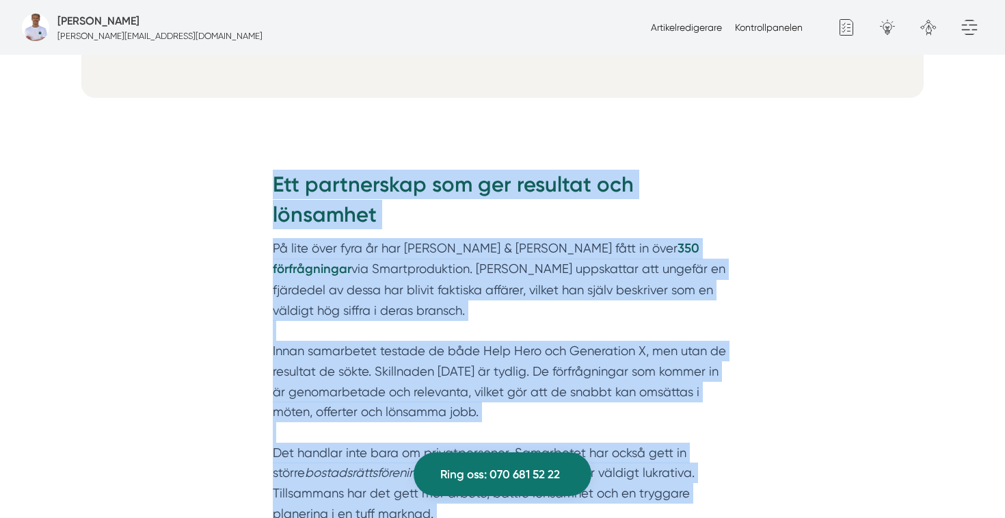
scroll to position [1937, 0]
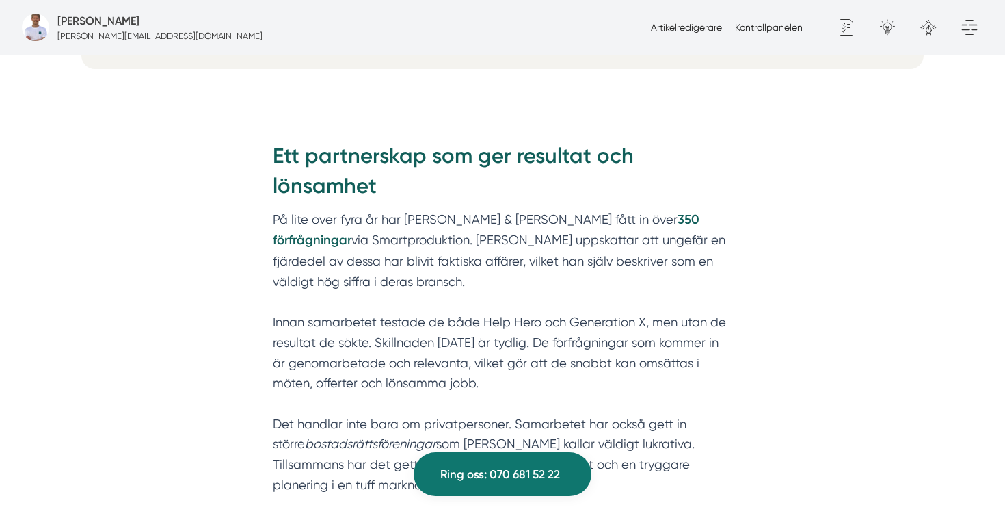
drag, startPoint x: 85, startPoint y: 221, endPoint x: 638, endPoint y: 130, distance: 560.0
copy div "Loremip Dolo sitam cons 59+ adipisci eli 99 % sedd eiusm tem Incididuntutlab Et…"
